Goal: Task Accomplishment & Management: Complete application form

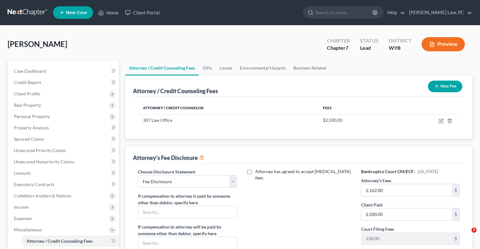
select select "0"
drag, startPoint x: 190, startPoint y: 155, endPoint x: 319, endPoint y: 71, distance: 153.6
click at [299, 86] on div "Attorney / Credit Counseling Fees New Fee Attorney / Credit Counselor Fees 307 …" at bounding box center [298, 185] width 347 height 218
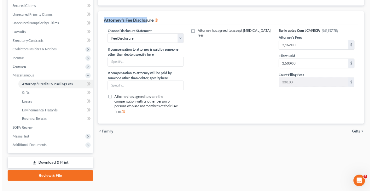
scroll to position [142, 0]
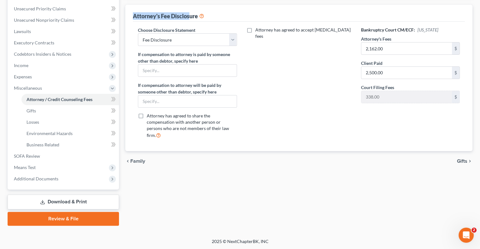
click at [75, 219] on link "Review & File" at bounding box center [63, 219] width 111 height 14
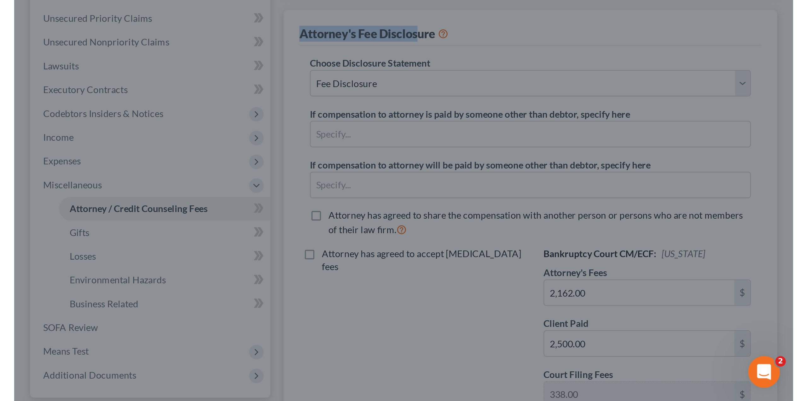
scroll to position [0, 0]
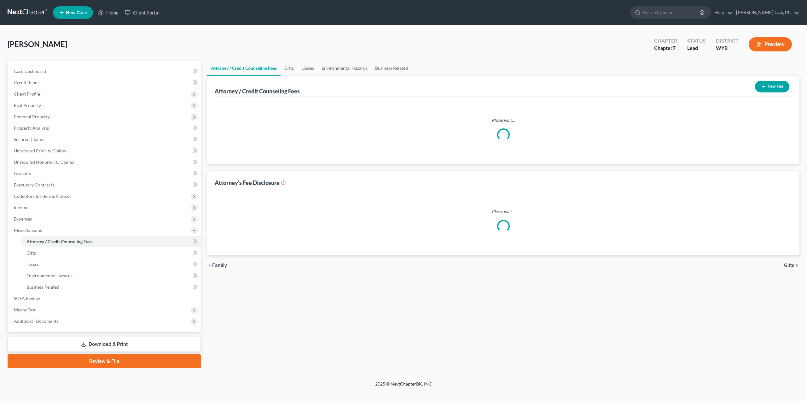
select select "0"
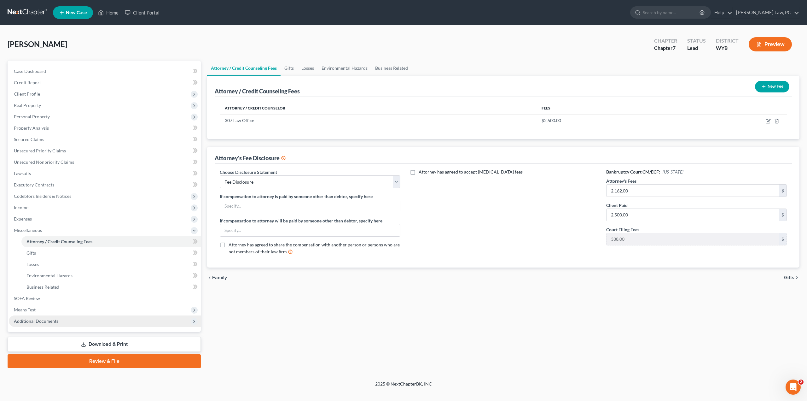
click at [56, 321] on span "Additional Documents" at bounding box center [36, 320] width 44 height 5
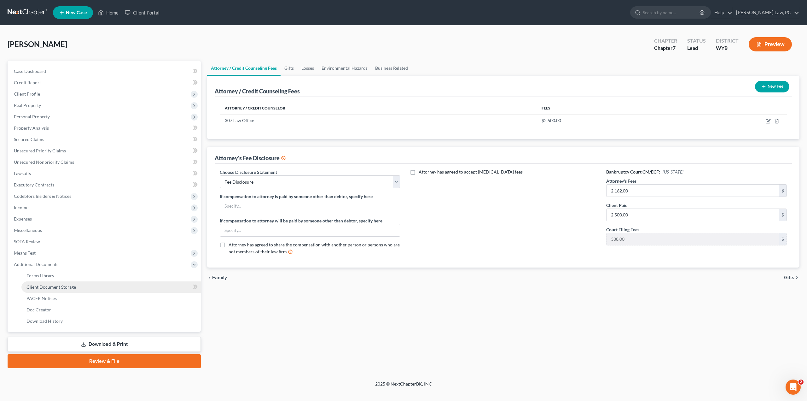
click at [64, 287] on span "Client Document Storage" at bounding box center [51, 286] width 50 height 5
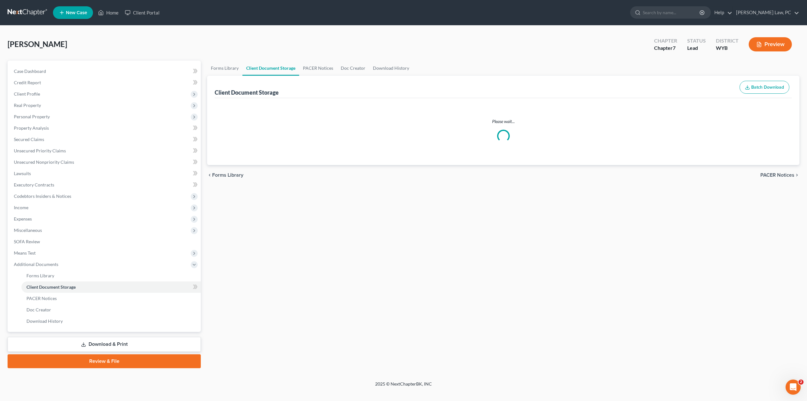
select select "0"
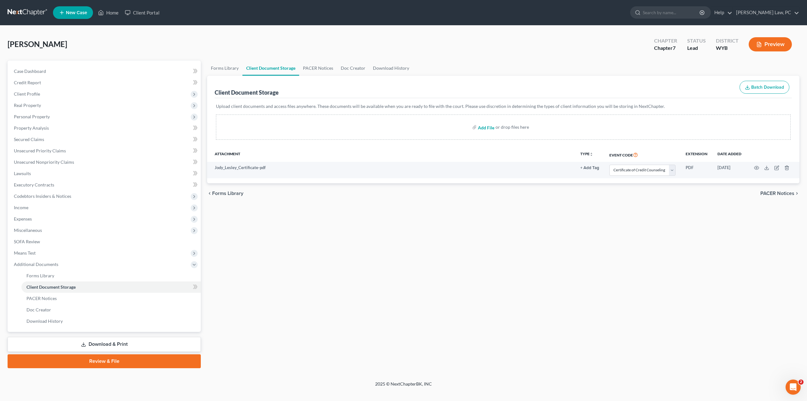
click at [490, 130] on input "file" at bounding box center [485, 126] width 15 height 11
type input "C:\fakepath\Pay Advices Substitute Letter.pdf"
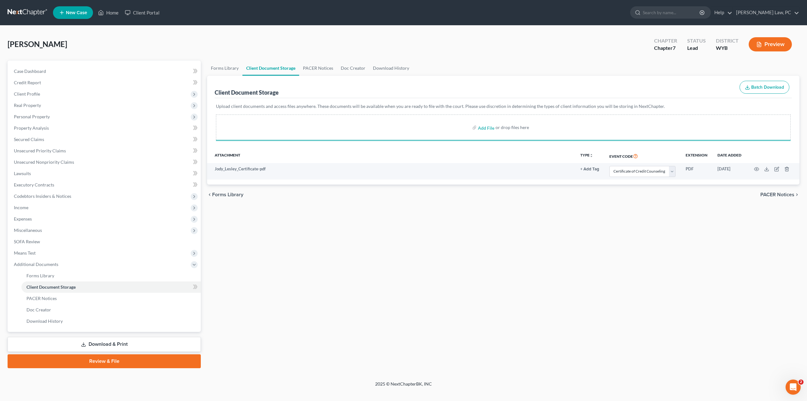
select select "0"
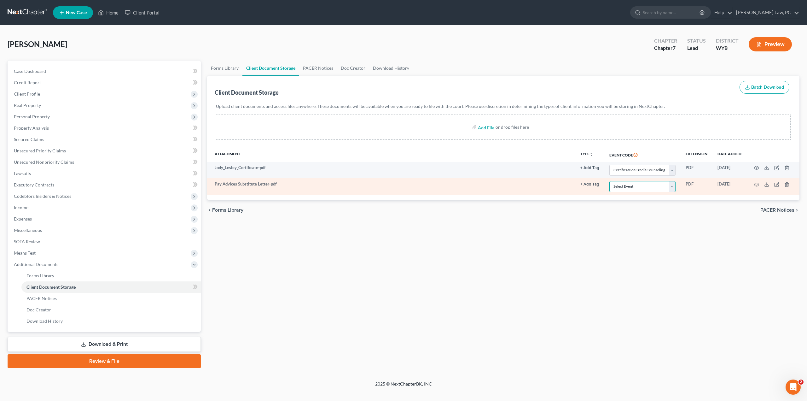
click at [622, 186] on select "Select Event Certificate of Credit Counseling Chapter 13 Plan Domestic Support …" at bounding box center [643, 186] width 66 height 11
select select "3"
click at [610, 181] on select "Select Event Certificate of Credit Counseling Chapter 13 Plan Domestic Support …" at bounding box center [643, 186] width 66 height 11
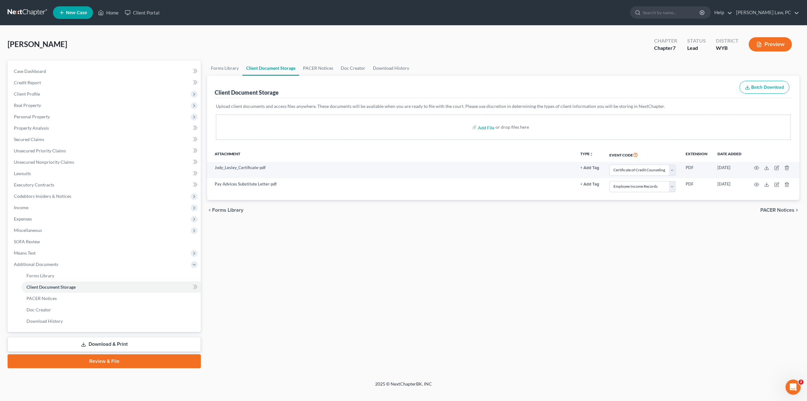
click at [92, 358] on link "Review & File" at bounding box center [104, 361] width 193 height 14
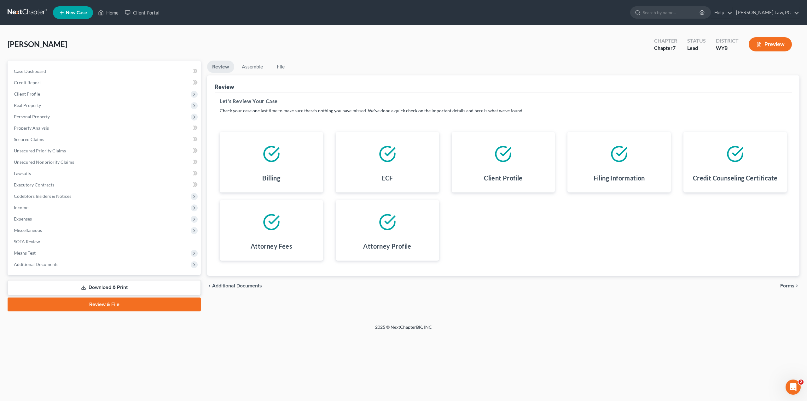
click at [788, 285] on span "Forms" at bounding box center [787, 285] width 14 height 5
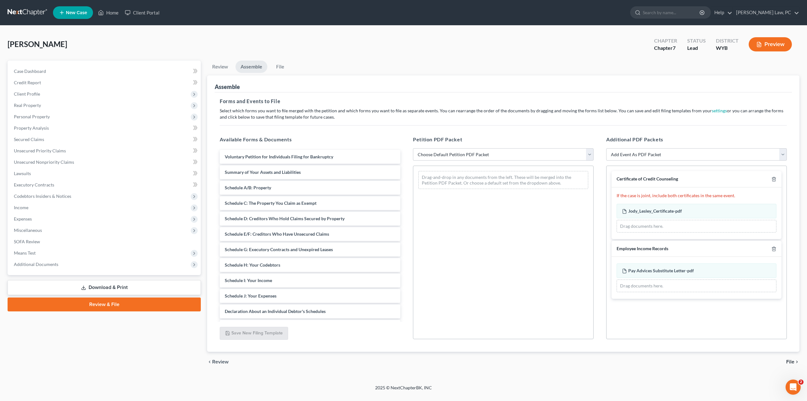
click at [465, 147] on div "Petition PDF Packet Choose Default Petition PDF Packet Complete Bankruptcy Peti…" at bounding box center [503, 238] width 193 height 214
click at [466, 150] on select "Choose Default Petition PDF Packet Complete Bankruptcy Petition (all forms and …" at bounding box center [503, 154] width 181 height 13
select select "0"
click at [413, 148] on select "Choose Default Petition PDF Packet Complete Bankruptcy Petition (all forms and …" at bounding box center [503, 154] width 181 height 13
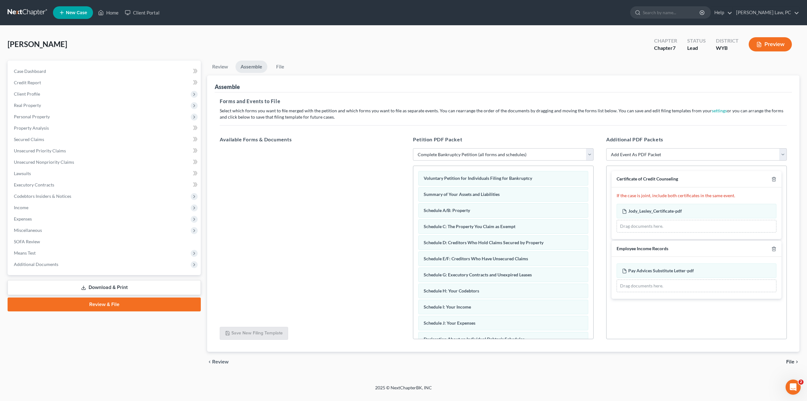
click at [790, 360] on span "File" at bounding box center [790, 361] width 8 height 5
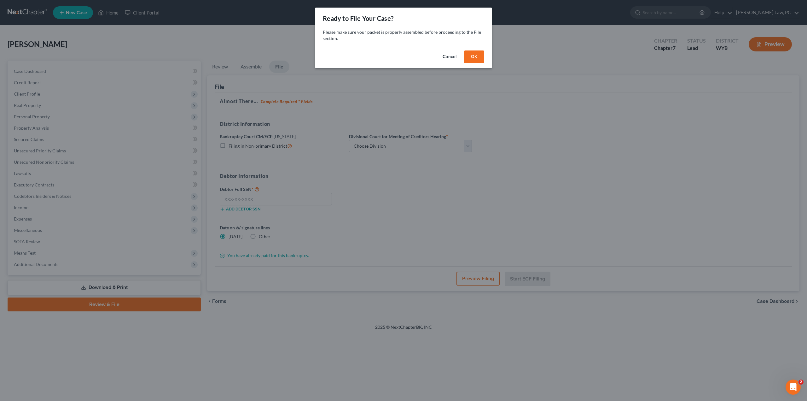
click at [476, 58] on button "OK" at bounding box center [474, 56] width 20 height 13
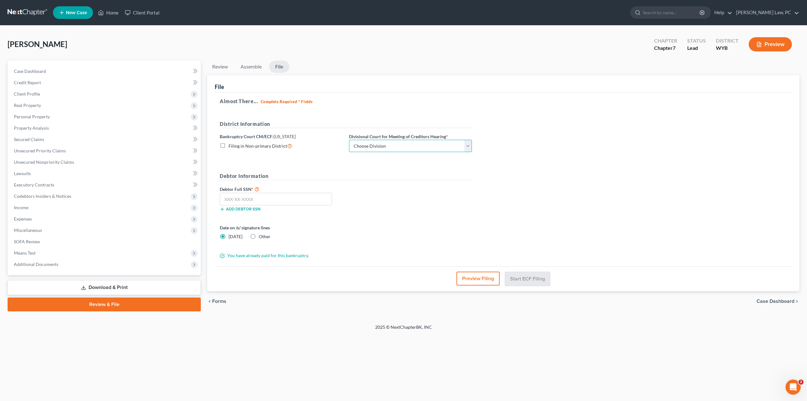
click at [389, 149] on select "Choose Division Cheyenne" at bounding box center [410, 146] width 123 height 13
select select "0"
click at [349, 140] on select "Choose Division Cheyenne" at bounding box center [410, 146] width 123 height 13
drag, startPoint x: 245, startPoint y: 200, endPoint x: 249, endPoint y: 200, distance: 4.1
click at [245, 200] on input "text" at bounding box center [276, 199] width 112 height 13
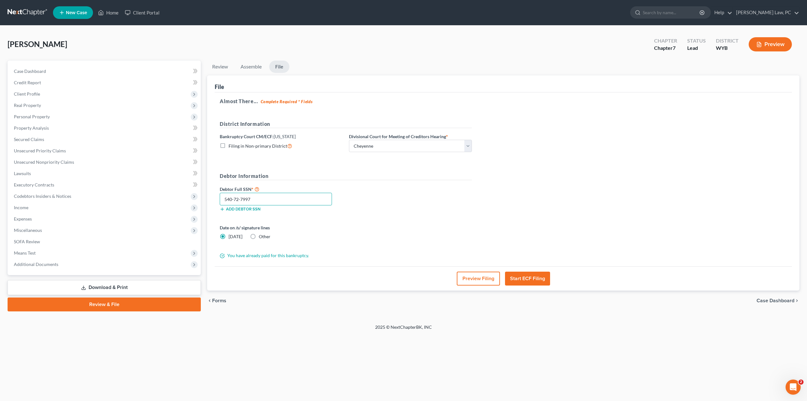
type input "540-72-7997"
click at [534, 278] on button "Start ECF Filing" at bounding box center [527, 279] width 45 height 14
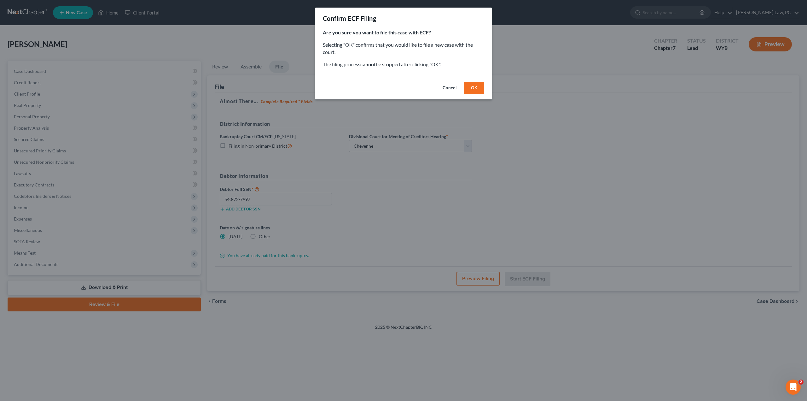
drag, startPoint x: 474, startPoint y: 80, endPoint x: 474, endPoint y: 88, distance: 7.9
click at [474, 83] on div "Cancel OK" at bounding box center [403, 89] width 177 height 20
click at [474, 88] on button "OK" at bounding box center [474, 88] width 20 height 13
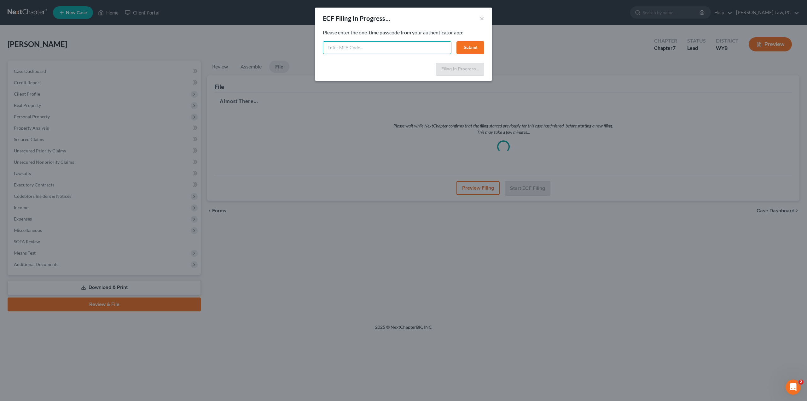
click at [342, 43] on input "text" at bounding box center [387, 47] width 129 height 13
type input "829475"
click at [469, 48] on button "Submit" at bounding box center [471, 47] width 28 height 13
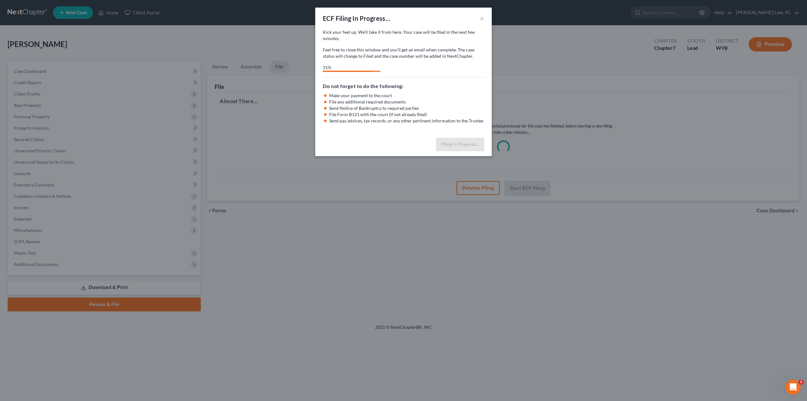
select select "0"
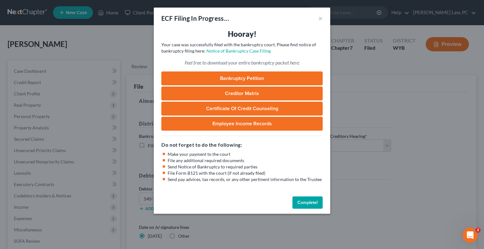
click at [301, 203] on button "Complete!" at bounding box center [308, 203] width 30 height 13
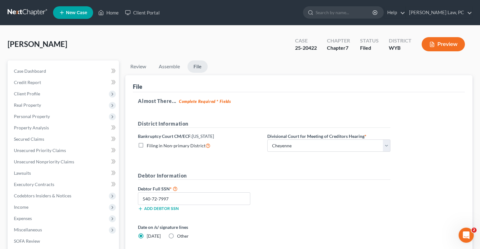
click at [32, 12] on link at bounding box center [28, 12] width 40 height 11
